Goal: Transaction & Acquisition: Book appointment/travel/reservation

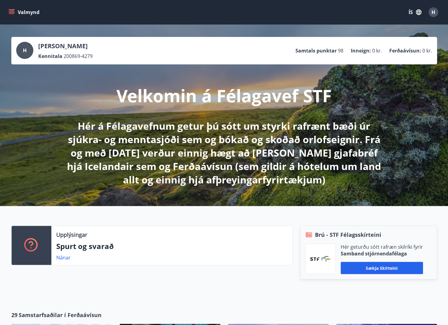
click at [13, 10] on icon "menu" at bounding box center [12, 12] width 6 height 6
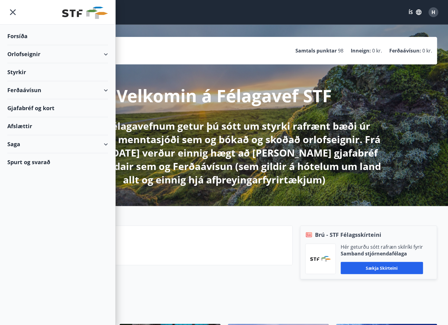
click at [108, 53] on icon at bounding box center [105, 54] width 7 height 7
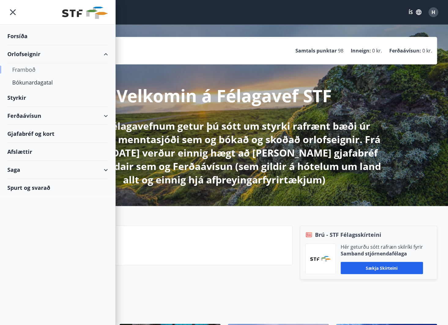
click at [27, 71] on div "Framboð" at bounding box center [57, 69] width 91 height 13
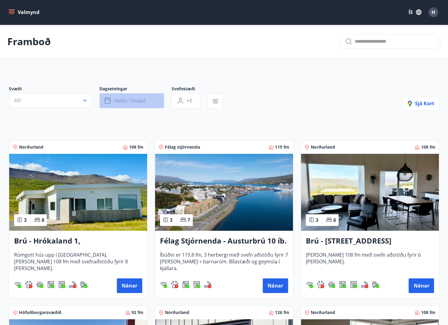
click at [114, 98] on span "Veldu tímabil" at bounding box center [129, 100] width 31 height 7
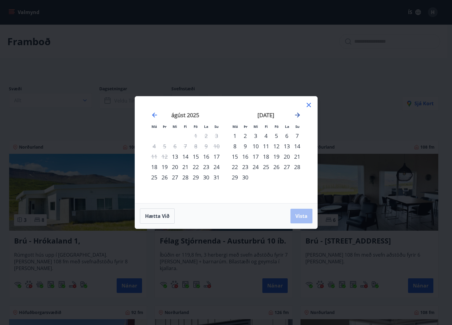
click at [298, 115] on icon "Move forward to switch to the next month." at bounding box center [297, 115] width 7 height 7
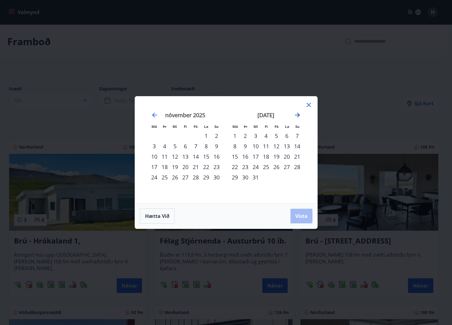
click at [298, 115] on icon "Move forward to switch to the next month." at bounding box center [297, 115] width 7 height 7
click at [236, 168] on div "20" at bounding box center [235, 167] width 10 height 10
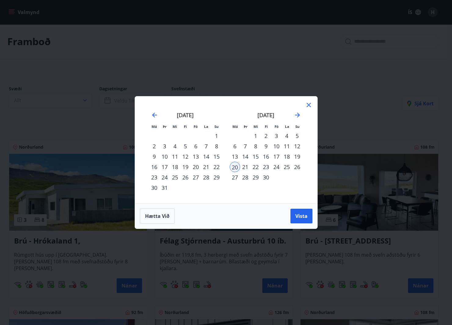
click at [298, 170] on div "26" at bounding box center [297, 167] width 10 height 10
click at [299, 215] on span "Vista" at bounding box center [301, 216] width 12 height 7
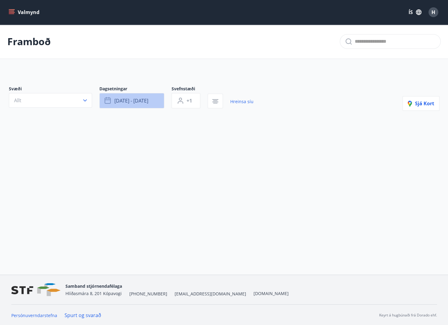
click at [153, 103] on button "apr 20 - apr 26" at bounding box center [131, 100] width 65 height 15
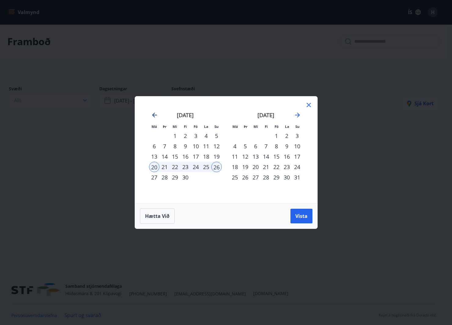
click at [154, 117] on icon "Move backward to switch to the previous month." at bounding box center [154, 115] width 7 height 7
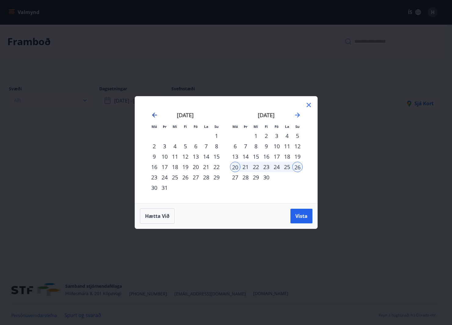
click at [154, 117] on icon "Move backward to switch to the previous month." at bounding box center [154, 115] width 7 height 7
drag, startPoint x: 152, startPoint y: 168, endPoint x: 199, endPoint y: 169, distance: 47.1
click at [152, 168] on div "16" at bounding box center [154, 167] width 10 height 10
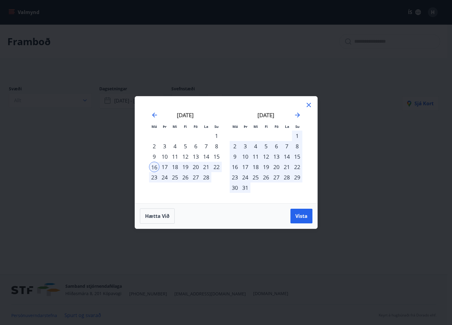
click at [214, 170] on div "22" at bounding box center [216, 167] width 10 height 10
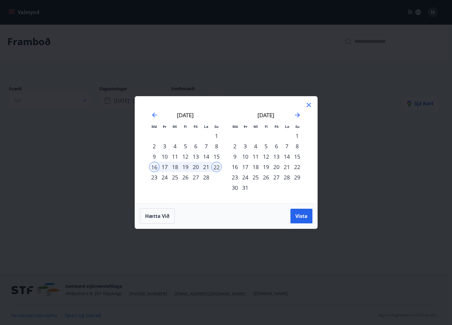
click at [196, 158] on div "13" at bounding box center [196, 157] width 10 height 10
click at [297, 214] on span "Vista" at bounding box center [301, 216] width 12 height 7
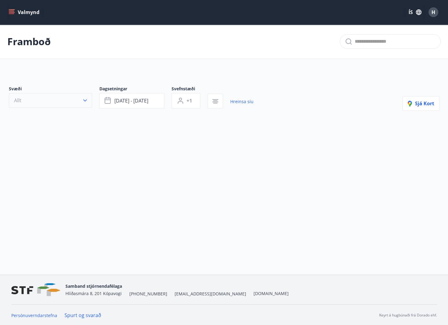
click at [81, 101] on button "Allt" at bounding box center [50, 100] width 83 height 15
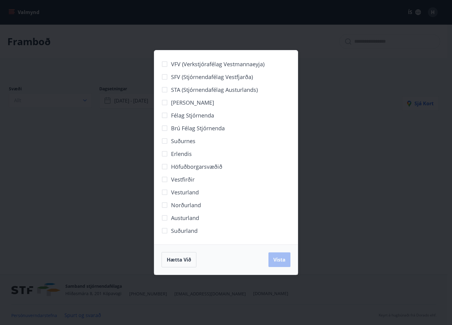
click at [348, 125] on div "VFV (Verkstjórafélag Vestmannaeyja) SFV (Stjórnendafélag Vestfjarða) STA (Stjór…" at bounding box center [226, 162] width 452 height 325
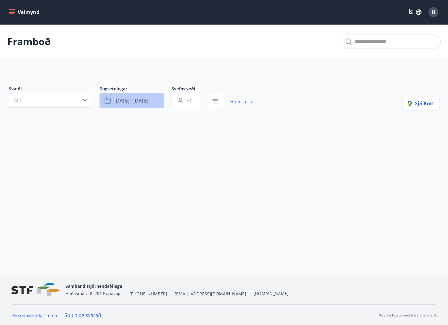
click at [114, 103] on span "feb 13 - feb 22" at bounding box center [131, 100] width 34 height 7
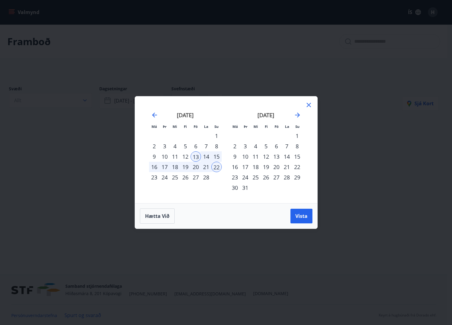
click at [154, 120] on div "febrúar 2026" at bounding box center [185, 117] width 73 height 27
click at [153, 116] on icon "Move backward to switch to the previous month." at bounding box center [154, 115] width 7 height 7
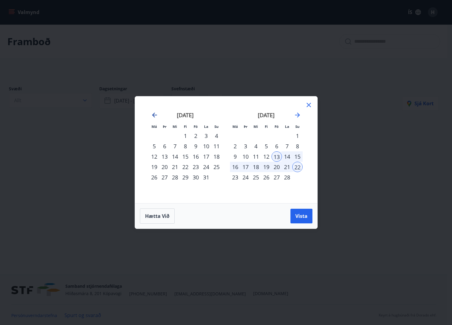
click at [153, 116] on icon "Move backward to switch to the previous month." at bounding box center [154, 115] width 7 height 7
click at [307, 104] on icon at bounding box center [308, 104] width 7 height 7
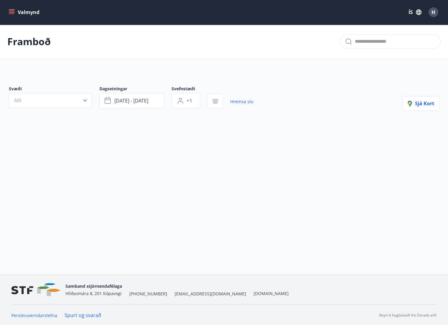
drag, startPoint x: 22, startPoint y: 13, endPoint x: 27, endPoint y: 13, distance: 5.2
click at [23, 13] on button "Valmynd" at bounding box center [24, 12] width 35 height 11
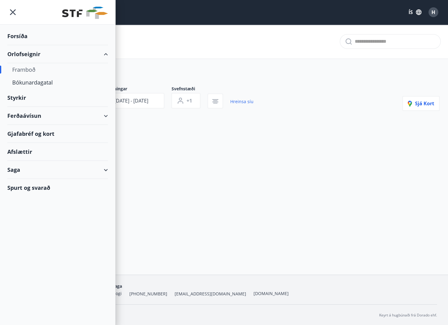
click at [12, 8] on icon "menu" at bounding box center [12, 12] width 11 height 11
